Goal: Information Seeking & Learning: Learn about a topic

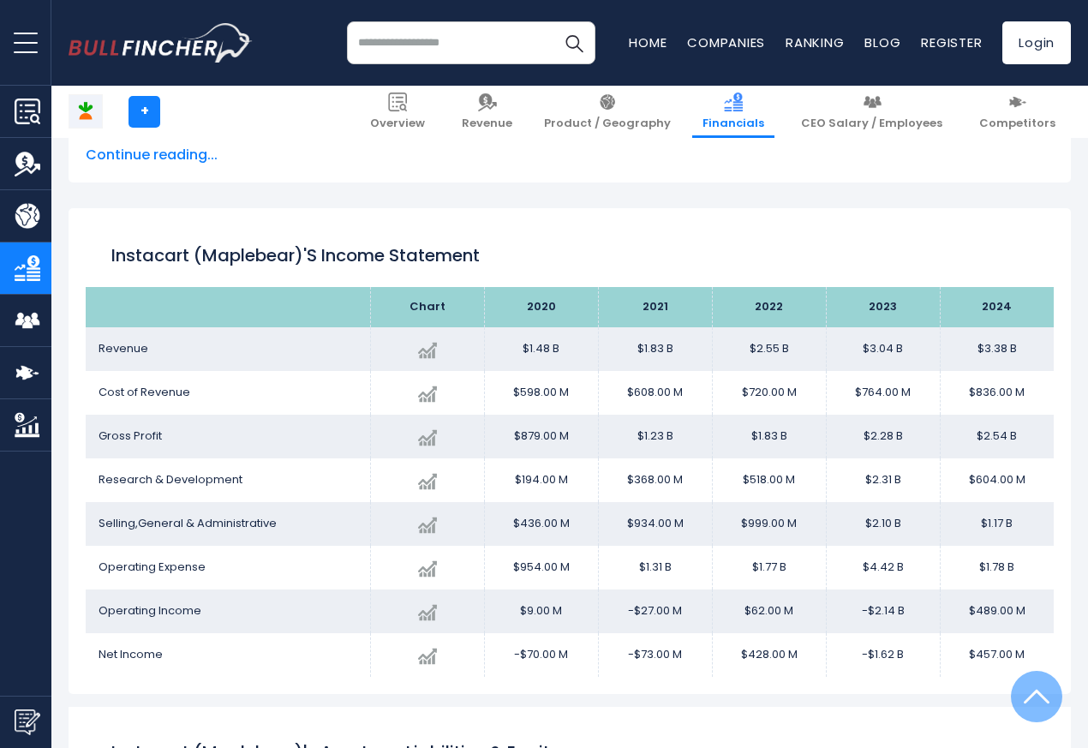
scroll to position [927, 0]
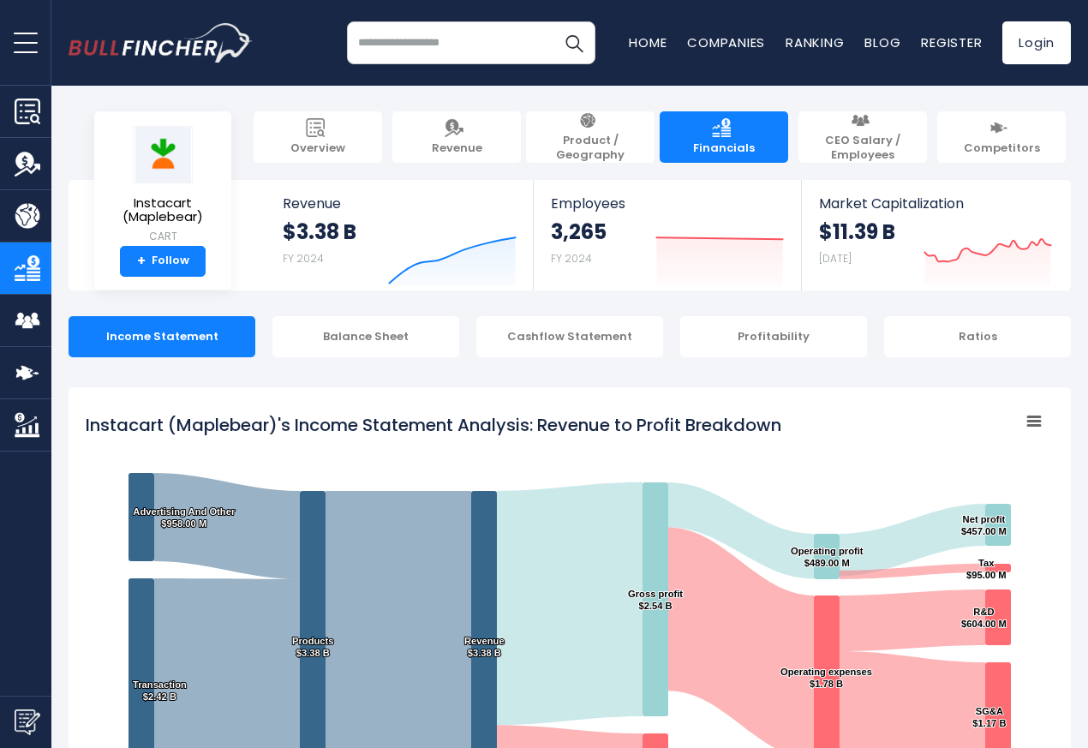
scroll to position [927, 0]
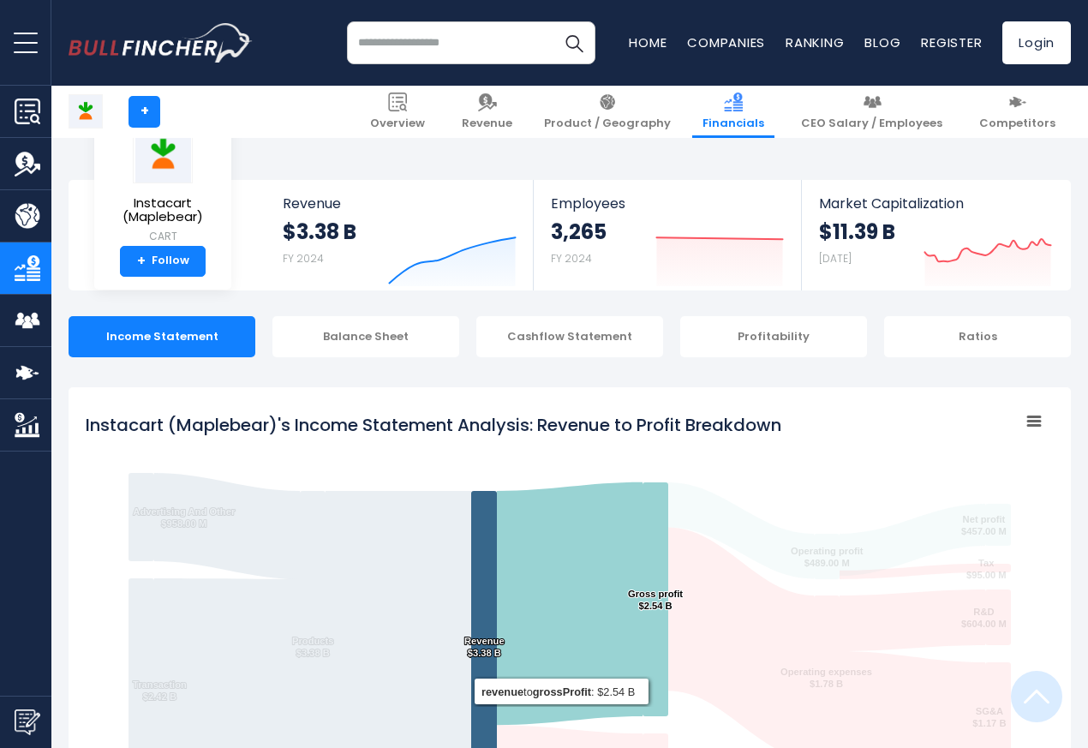
scroll to position [927, 0]
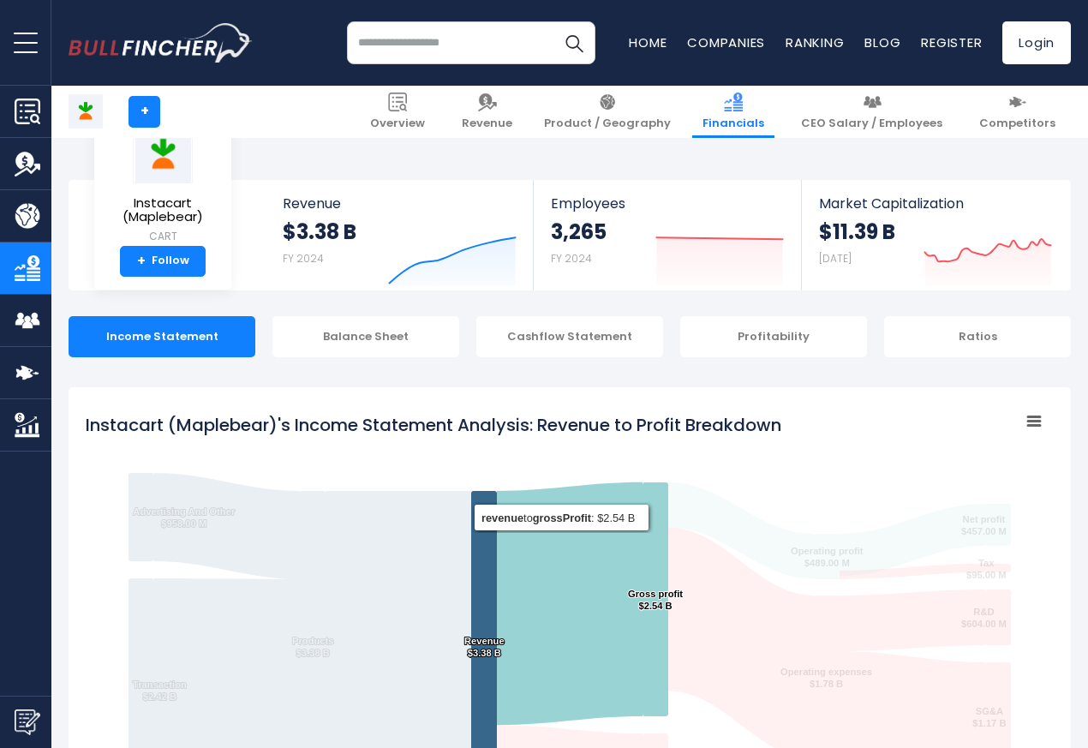
scroll to position [927, 0]
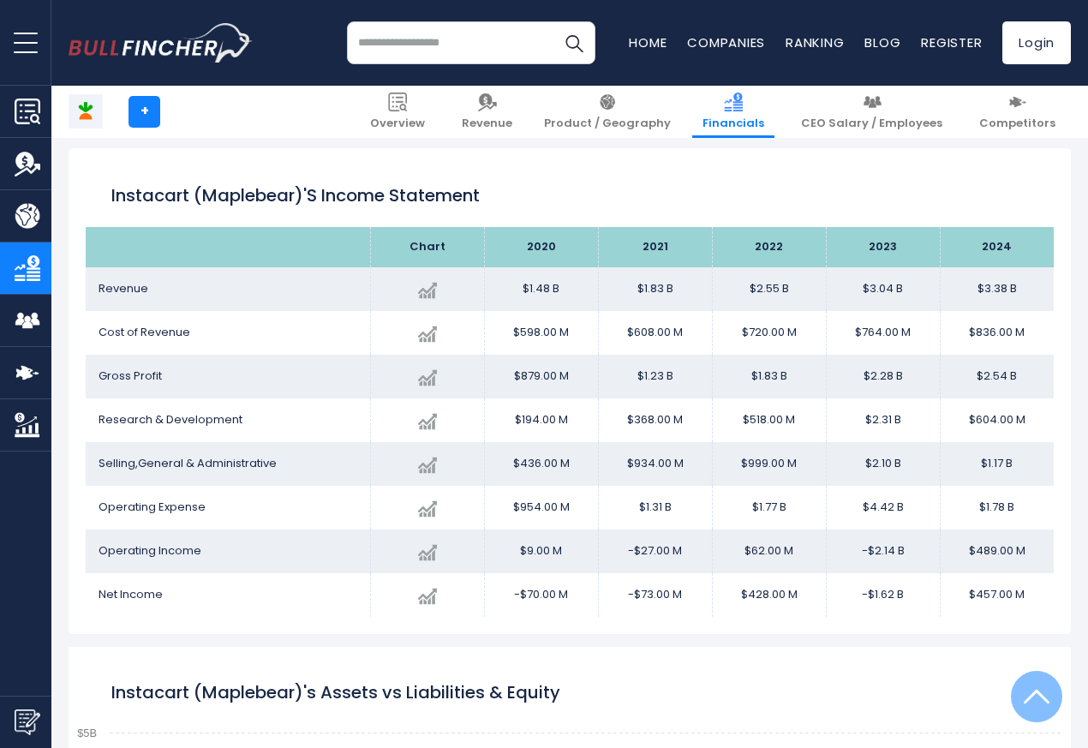
scroll to position [927, 0]
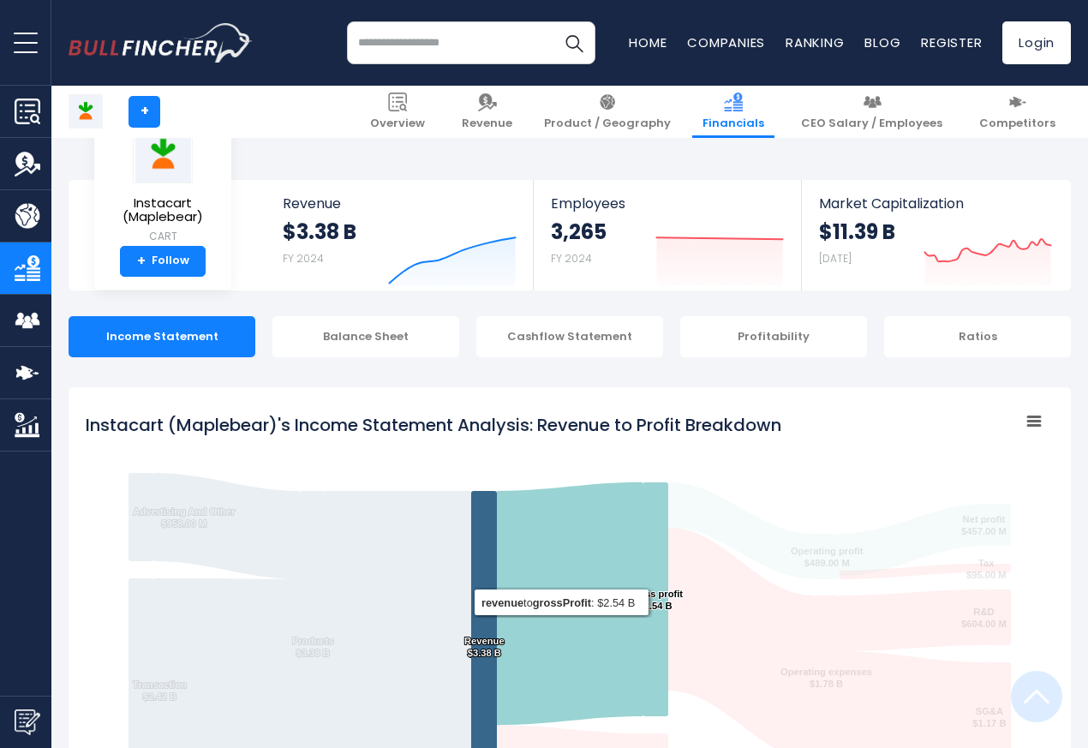
scroll to position [927, 0]
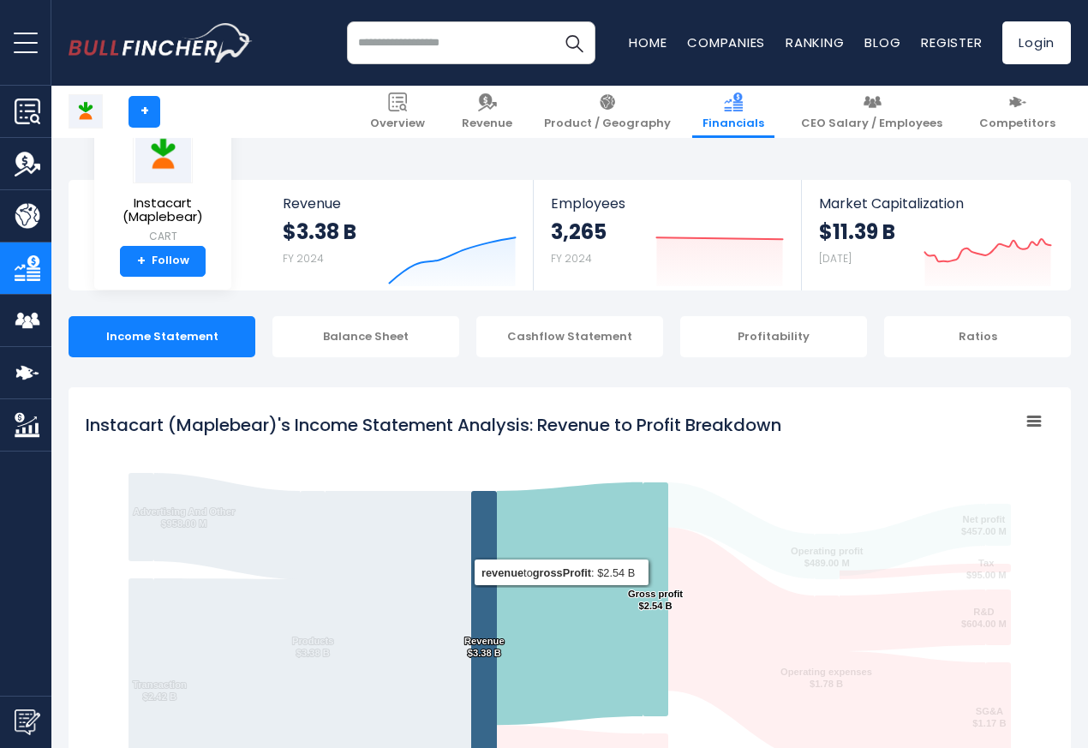
scroll to position [927, 0]
